Goal: Find specific page/section: Find specific page/section

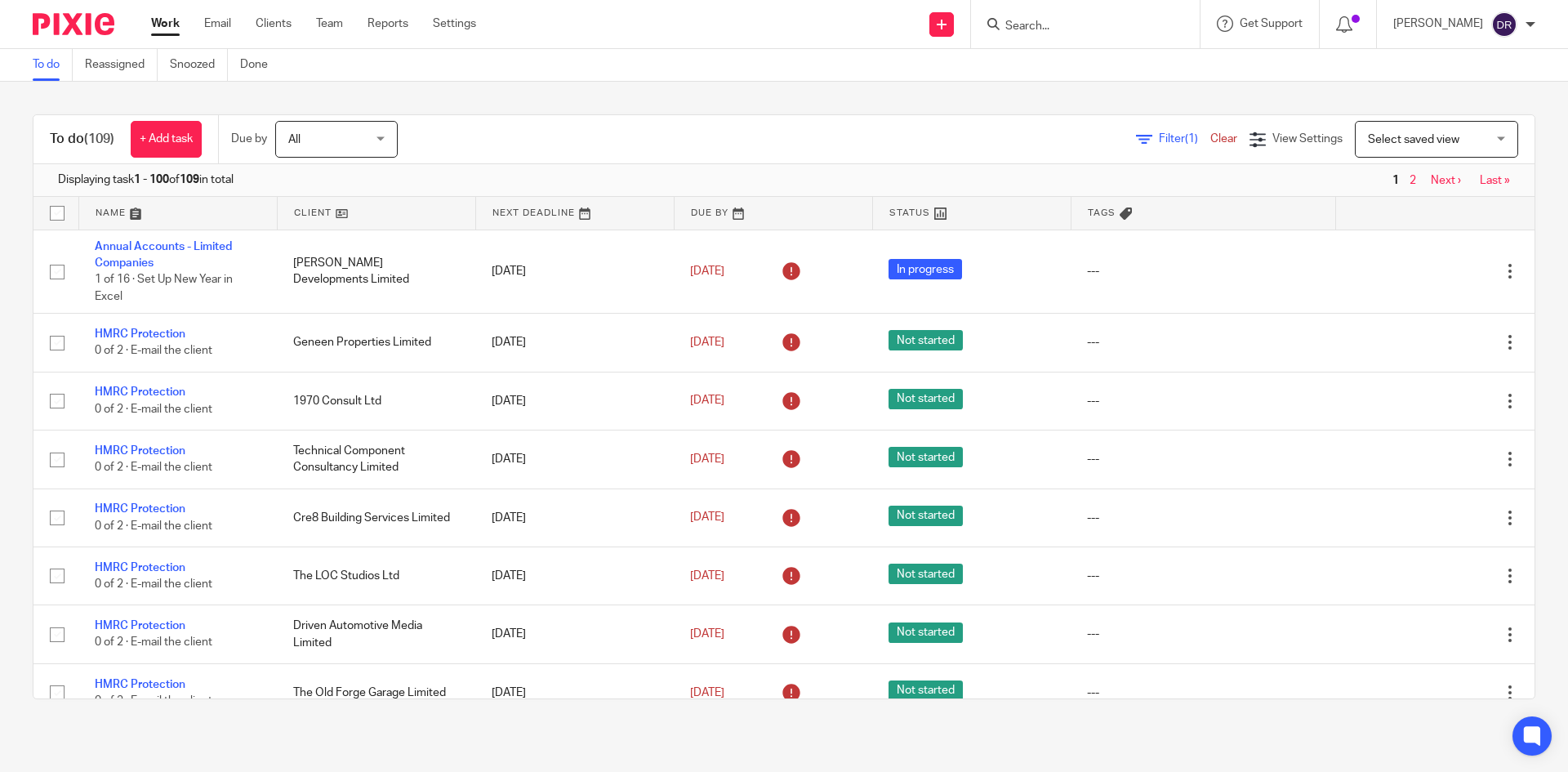
click at [1058, 25] on input "Search" at bounding box center [1077, 27] width 147 height 14
click at [1049, 30] on input "Search" at bounding box center [1077, 27] width 147 height 14
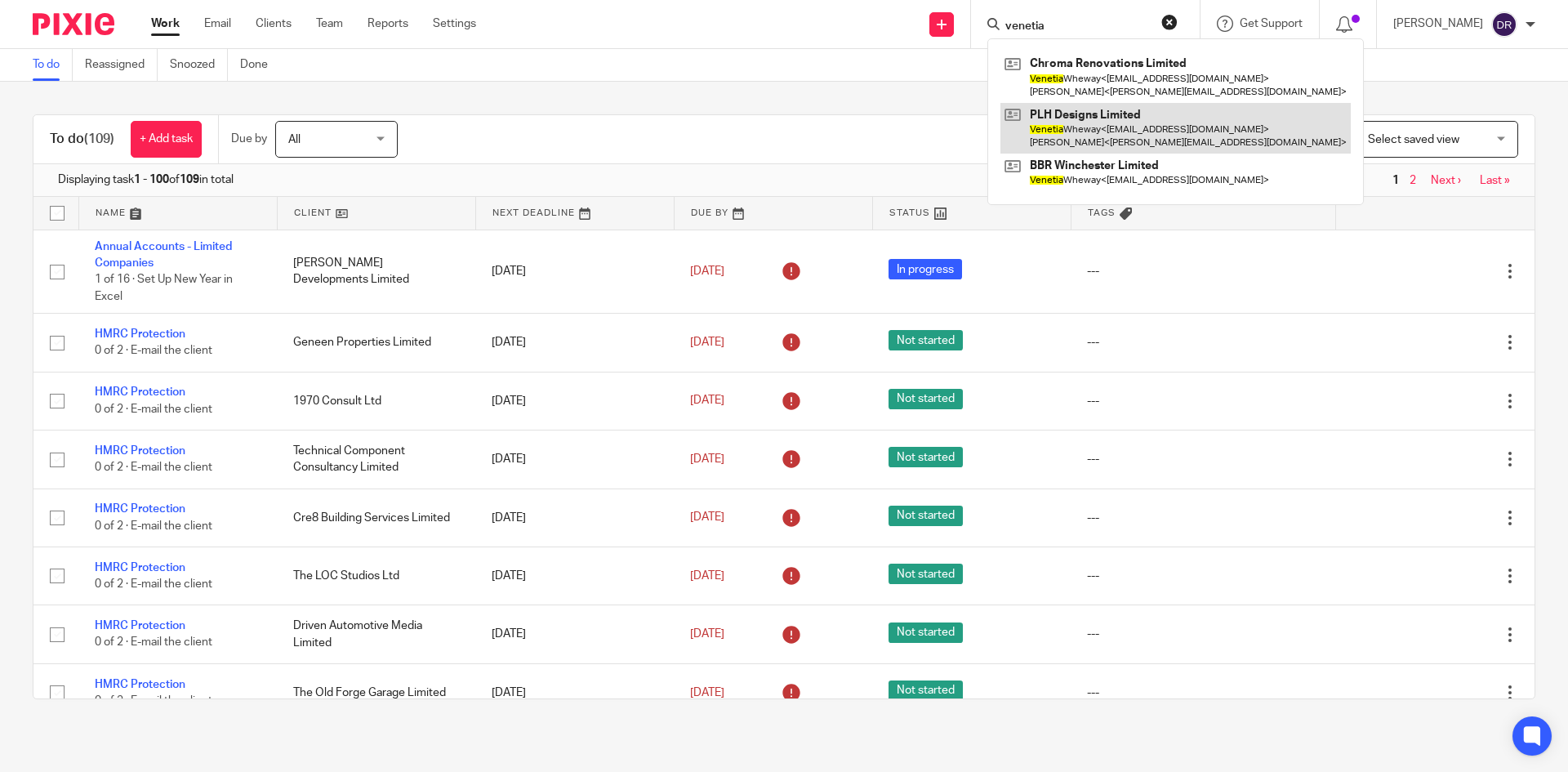
type input "venetia"
click at [1143, 119] on link at bounding box center [1175, 127] width 350 height 51
